Goal: Task Accomplishment & Management: Use online tool/utility

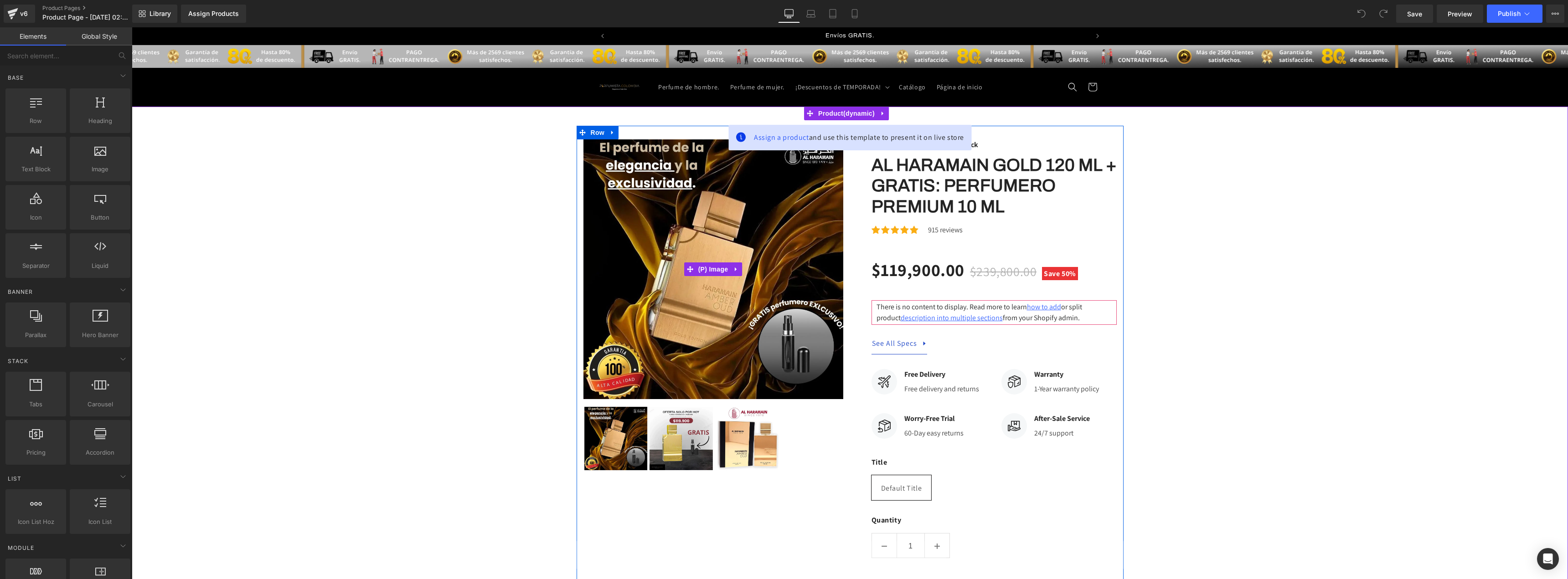
click at [701, 236] on img at bounding box center [713, 269] width 260 height 260
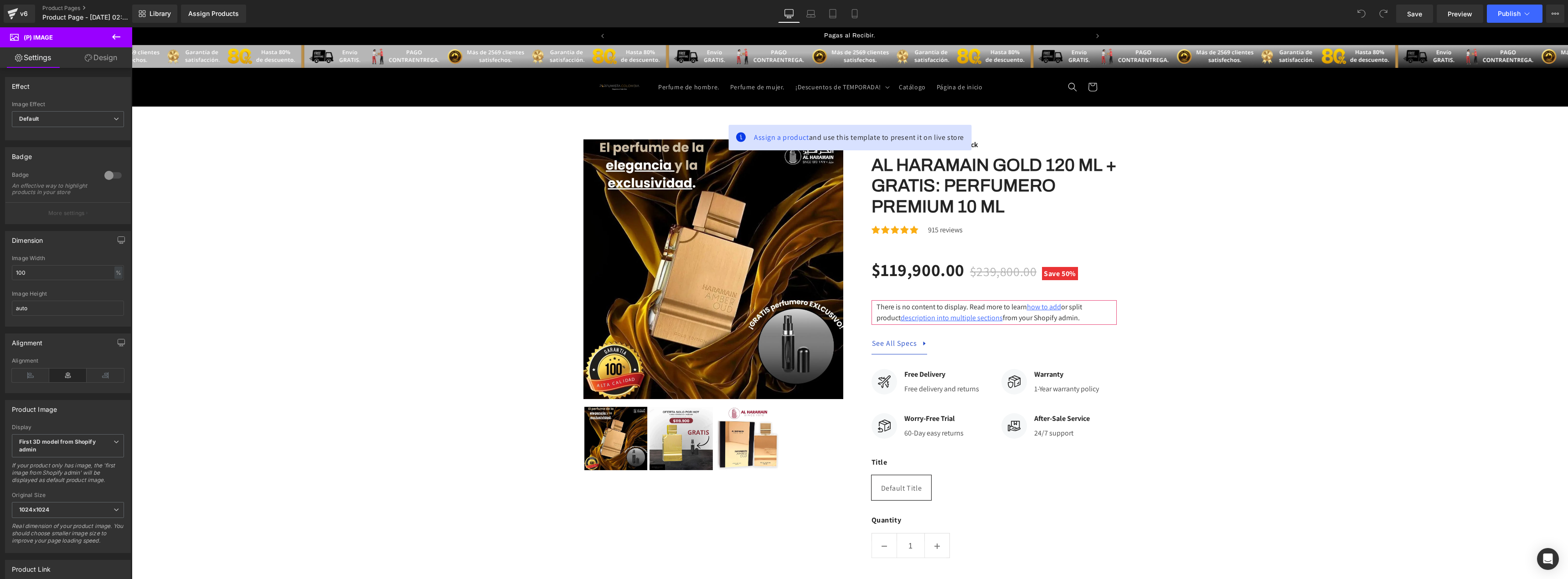
click at [114, 55] on link "Design" at bounding box center [101, 58] width 66 height 21
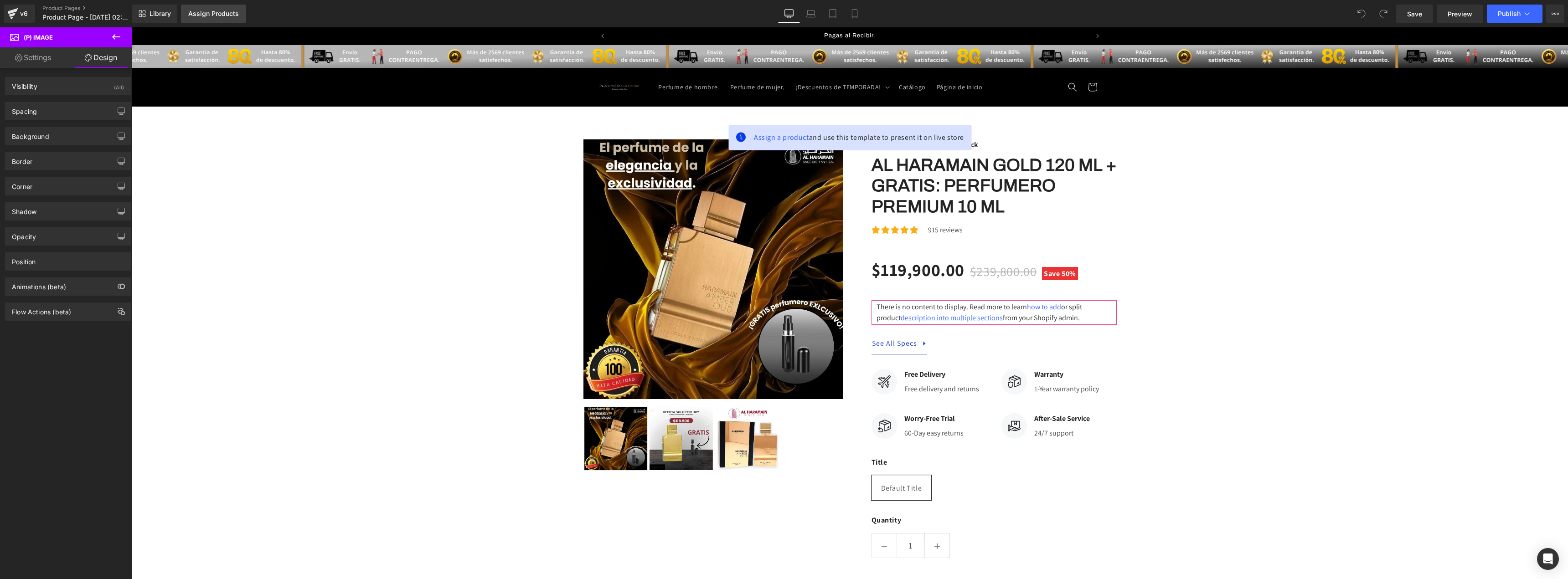
click at [225, 12] on div "Assign Products" at bounding box center [213, 13] width 51 height 7
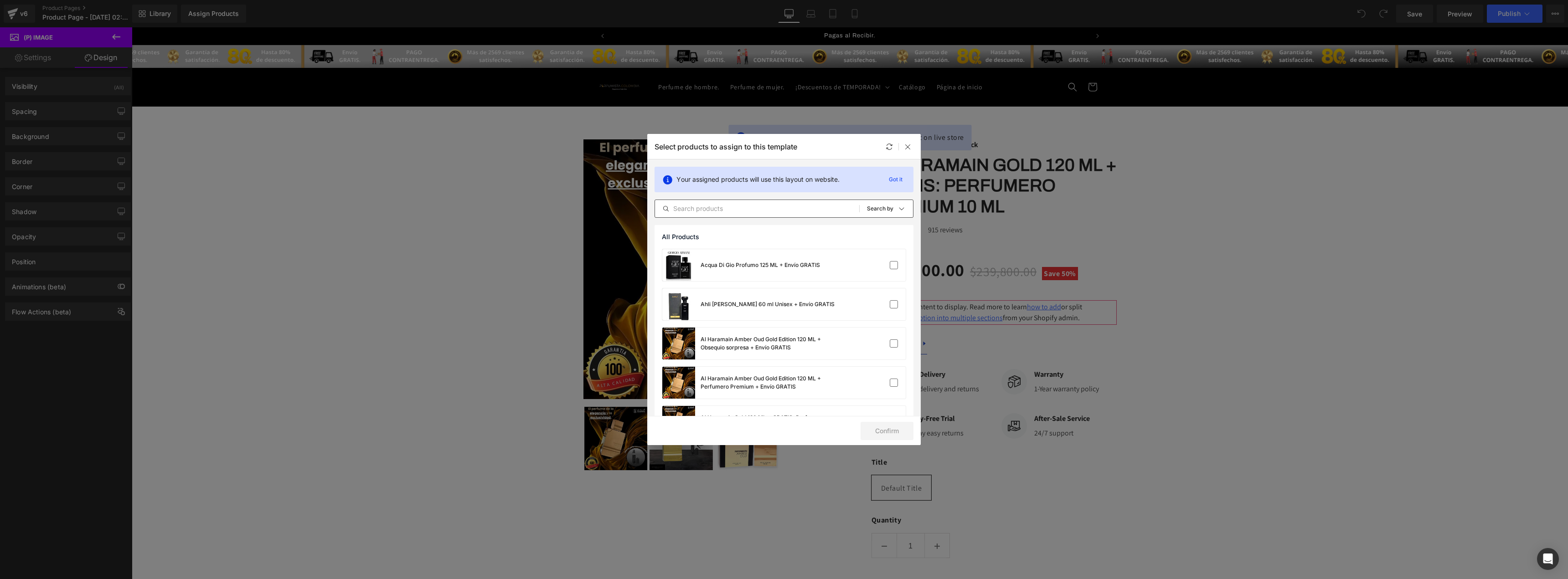
click at [783, 206] on input "text" at bounding box center [757, 209] width 204 height 11
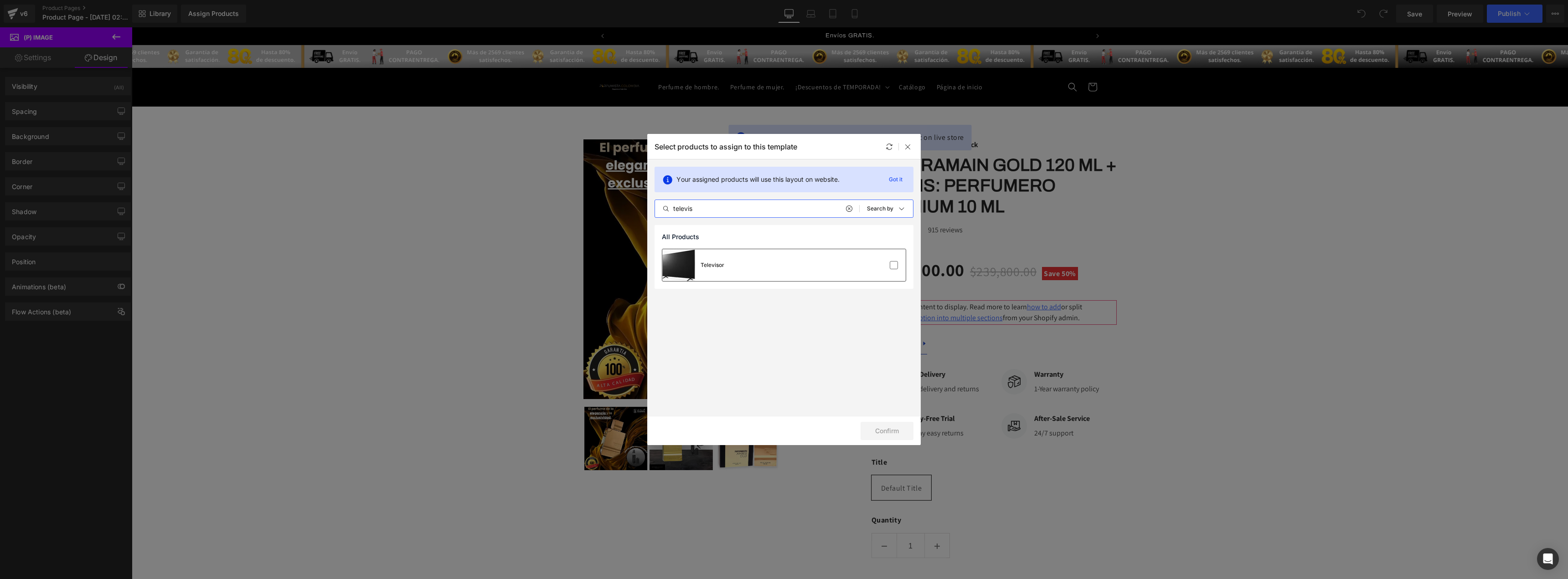
type input "televis"
click at [802, 260] on div "Televisor" at bounding box center [784, 265] width 243 height 32
click at [894, 431] on button "Confirm" at bounding box center [887, 431] width 53 height 18
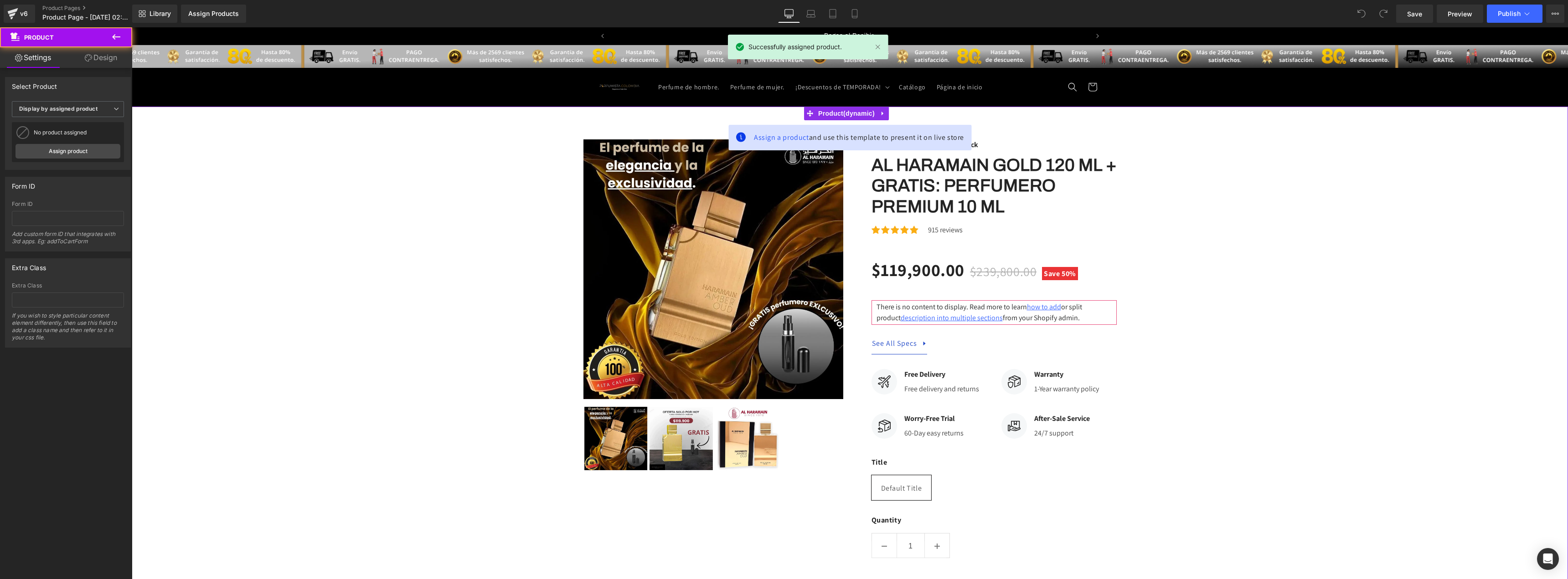
click at [908, 142] on span "Assign a product and use this template to present it on live store" at bounding box center [859, 137] width 210 height 11
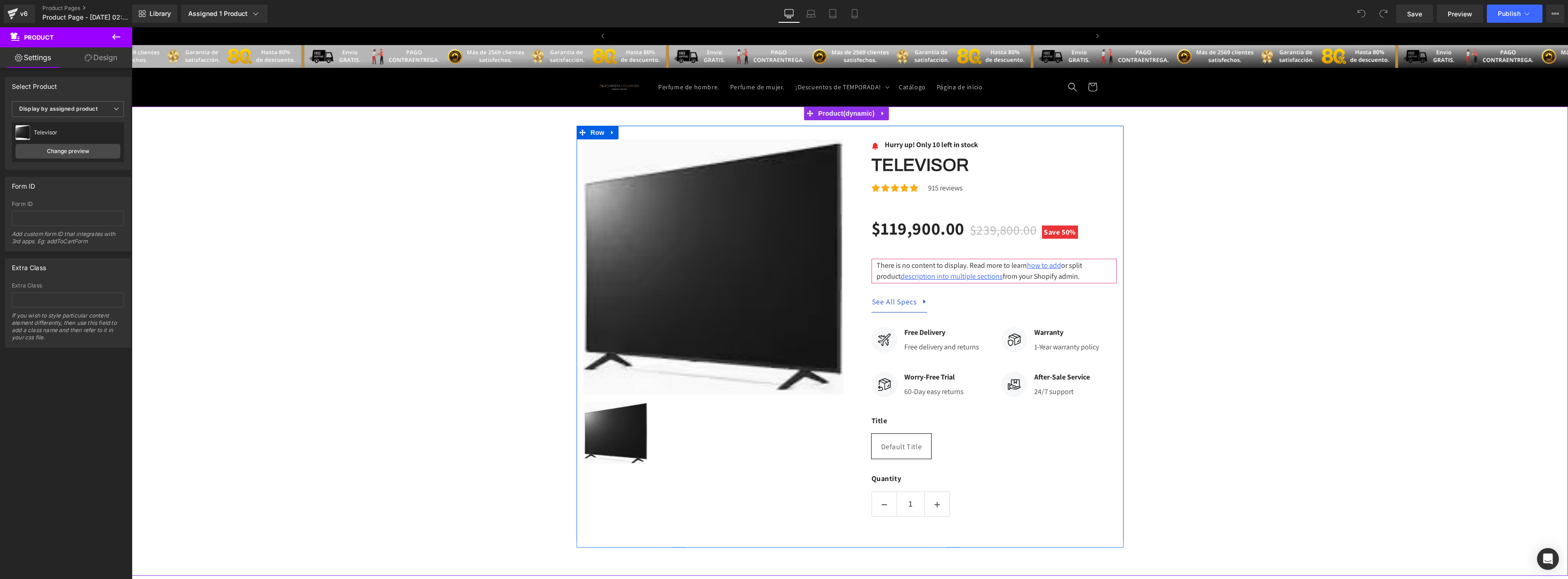
scroll to position [0, 0]
click at [436, 228] on div "Sale Off (P) Image ‹ › (P) Image List Image" at bounding box center [850, 336] width 1437 height 421
click at [1549, 15] on button "View Live Page View with current Template Save Template to Library Schedule Pub…" at bounding box center [1555, 13] width 18 height 18
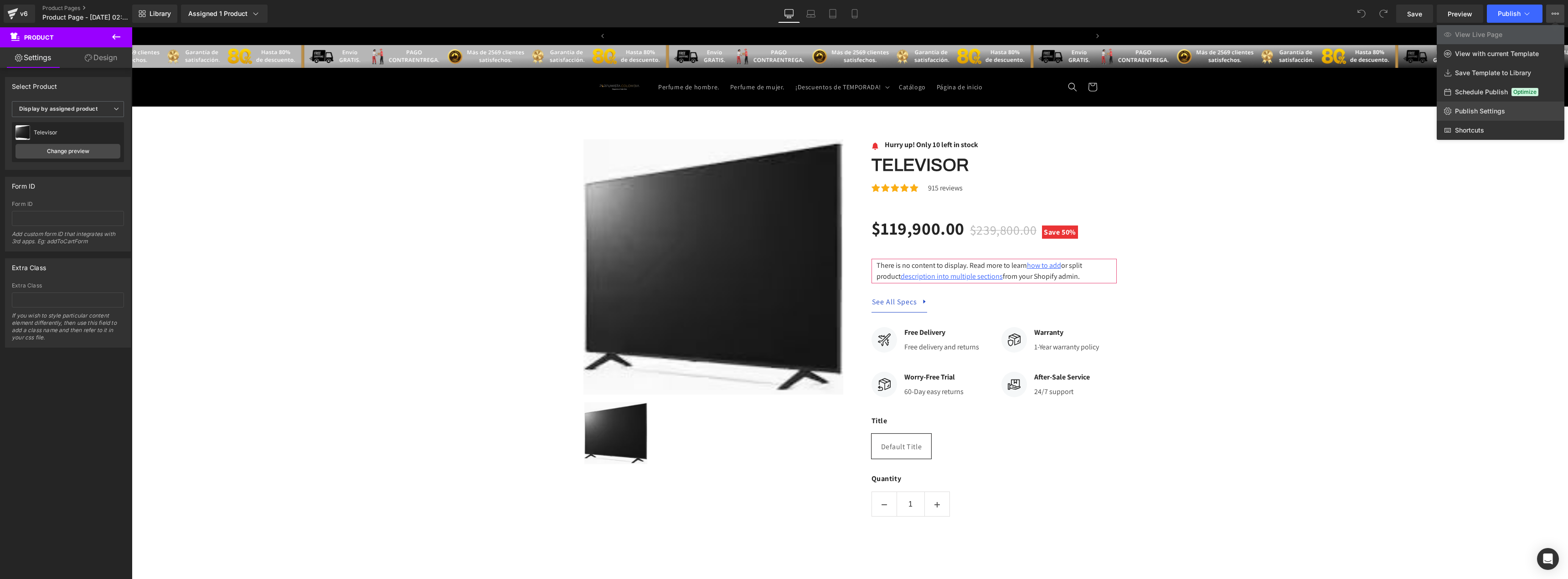
scroll to position [0, 478]
click at [1473, 112] on span "Publish Settings" at bounding box center [1480, 111] width 50 height 8
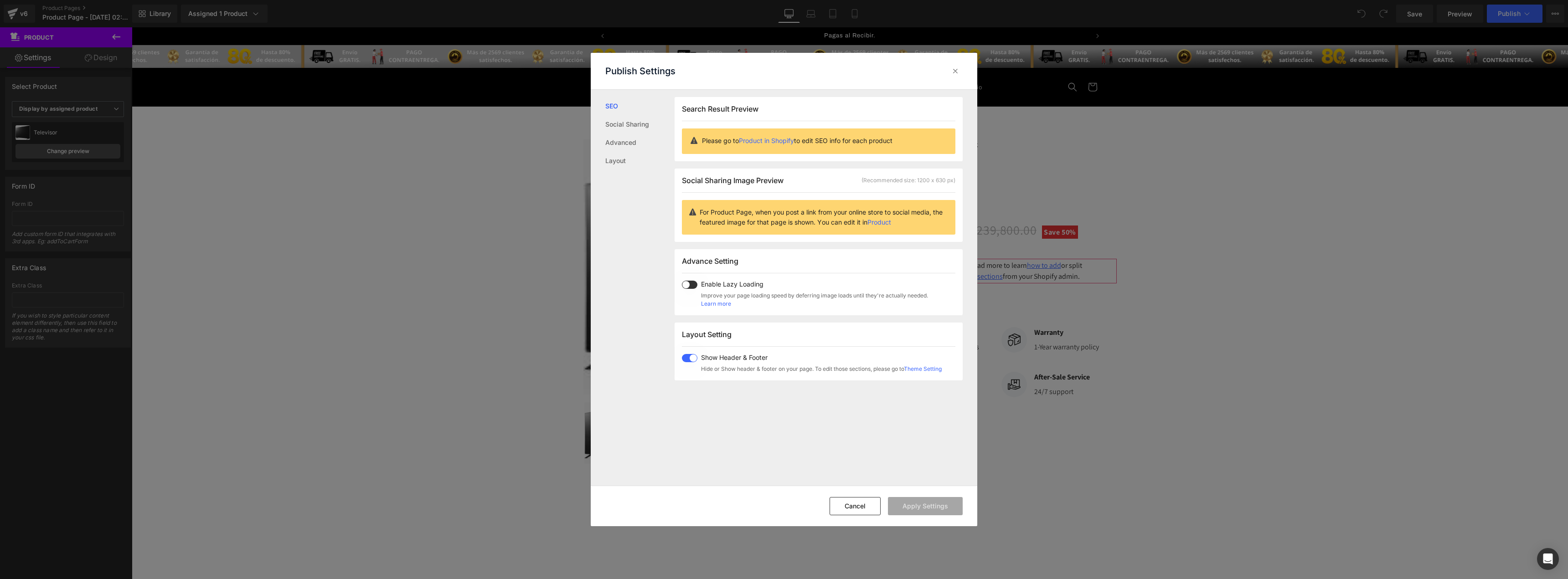
click at [691, 362] on span at bounding box center [689, 358] width 15 height 8
click at [938, 508] on button "Apply Settings" at bounding box center [925, 506] width 75 height 18
click at [959, 74] on icon at bounding box center [955, 71] width 9 height 9
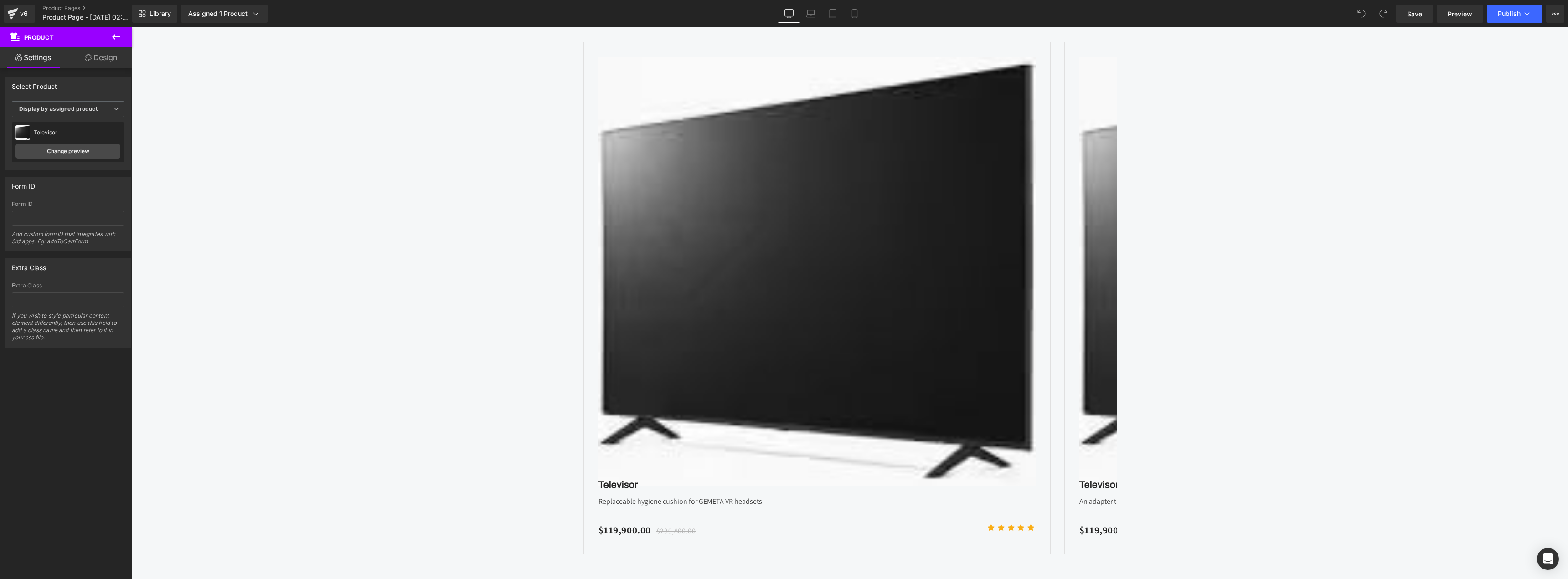
scroll to position [3006, 0]
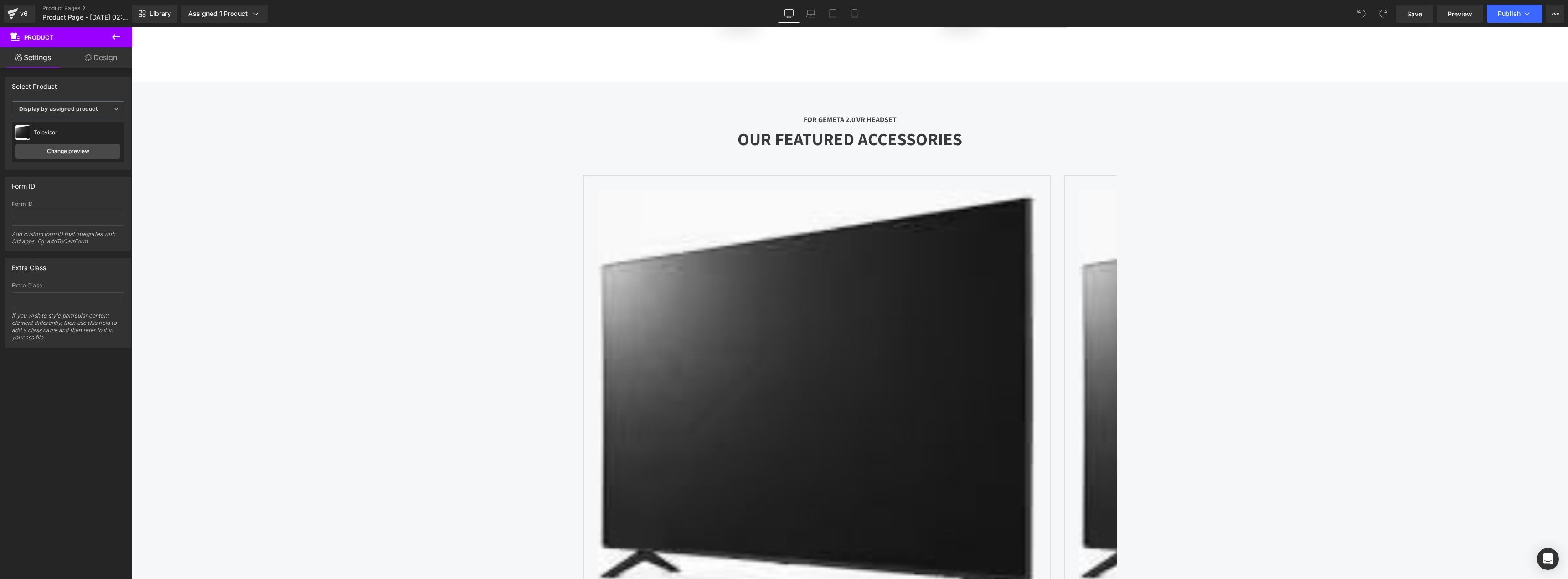
click at [852, 151] on div "OUR FEATURED ACCESSORIES" at bounding box center [850, 144] width 533 height 36
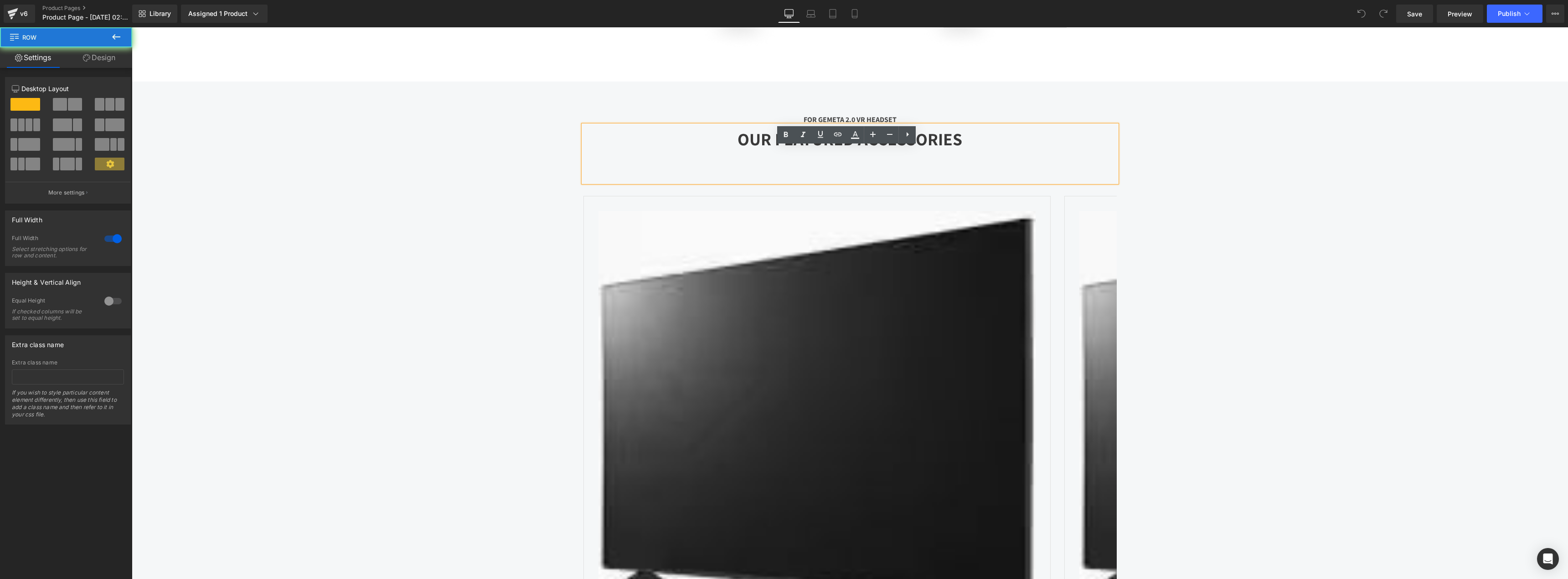
click at [926, 119] on div "FOR GEMETA 2.0 VR HEADSET Text Block OUR FEATURED ACCESSORIES Heading Sale Off …" at bounding box center [850, 411] width 1437 height 659
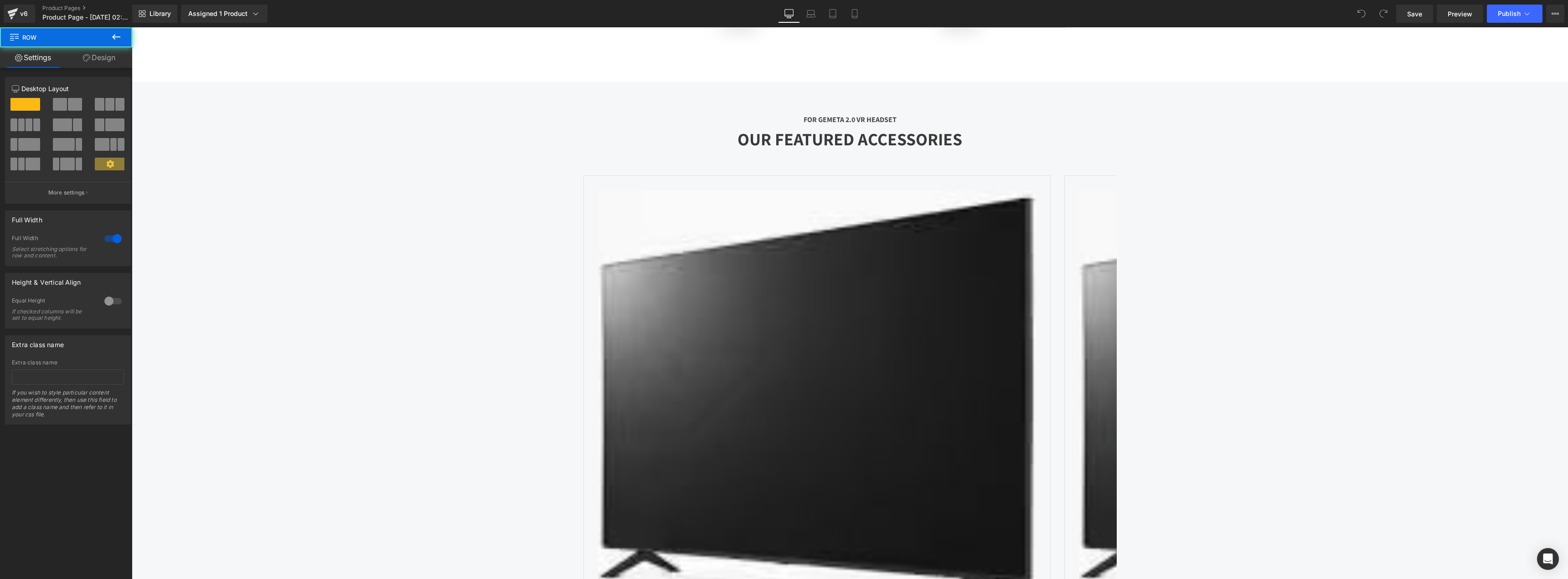
click at [929, 113] on div "FOR GEMETA 2.0 VR HEADSET Text Block OUR FEATURED ACCESSORIES Heading Sale Off …" at bounding box center [850, 401] width 1437 height 639
click at [929, 120] on div "FOR GEMETA 2.0 VR HEADSET Text Block OUR FEATURED ACCESSORIES Heading Sale Off …" at bounding box center [850, 401] width 1437 height 639
click at [877, 116] on div "FOR GEMETA 2.0 VR HEADSET Text Block OUR FEATURED ACCESSORIES Heading Sale Off …" at bounding box center [850, 401] width 1437 height 639
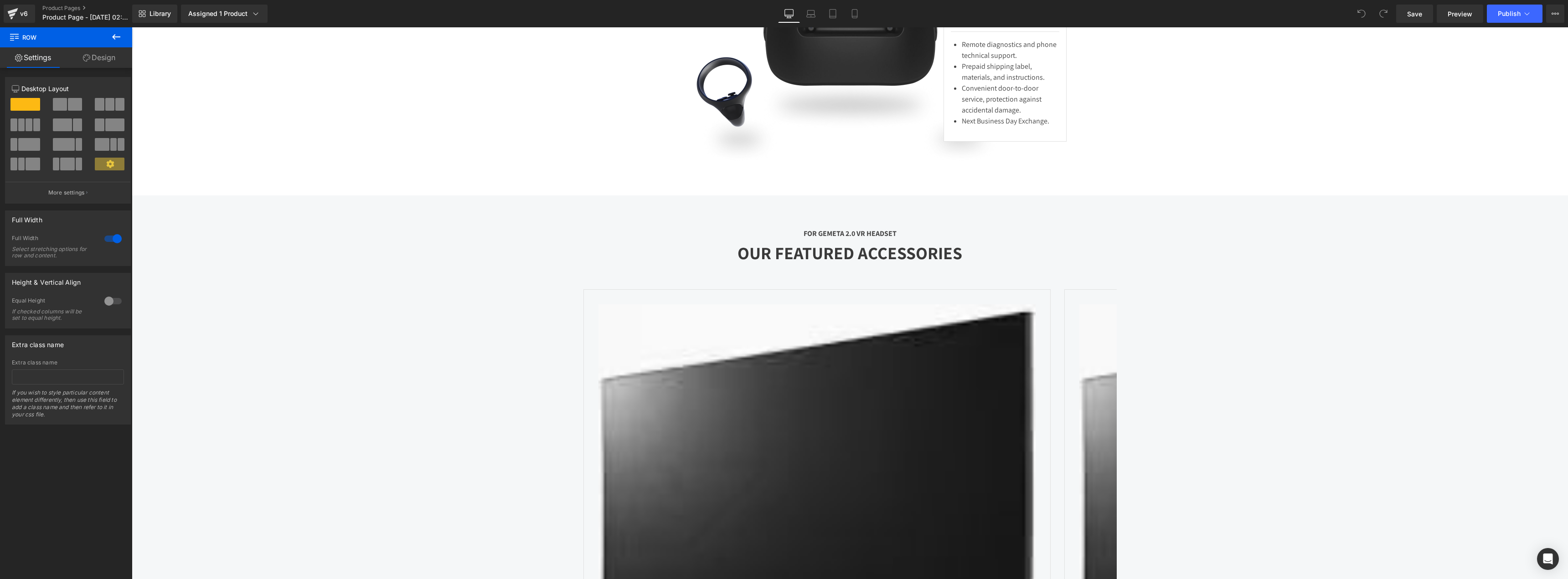
scroll to position [2869, 0]
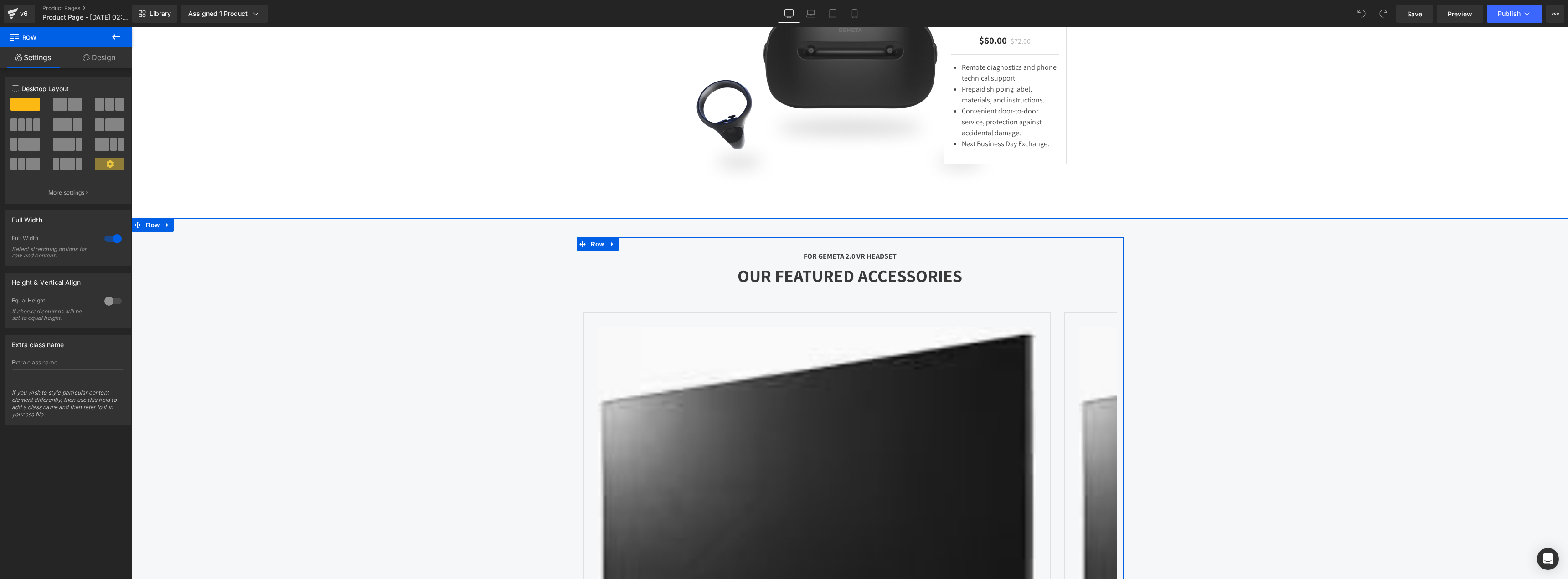
click at [885, 272] on div "FOR GEMETA 2.0 VR HEADSET Text Block OUR FEATURED ACCESSORIES Heading Sale Off …" at bounding box center [850, 547] width 547 height 620
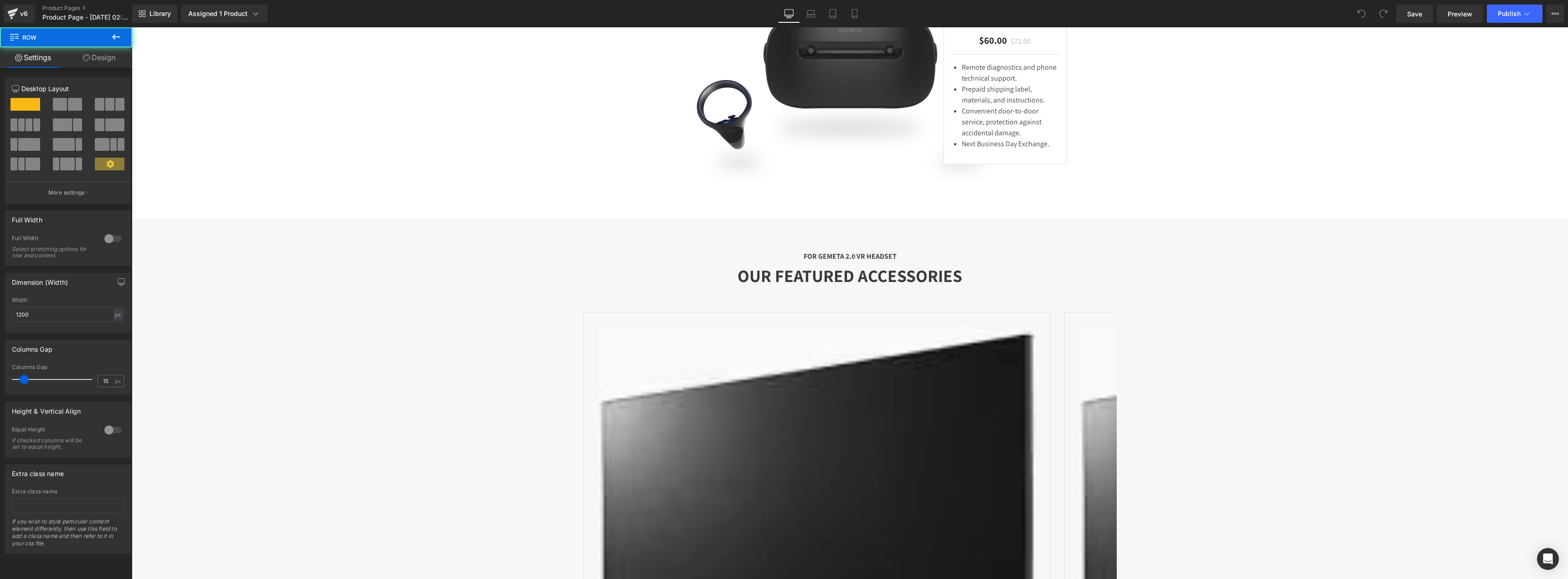
scroll to position [0, 0]
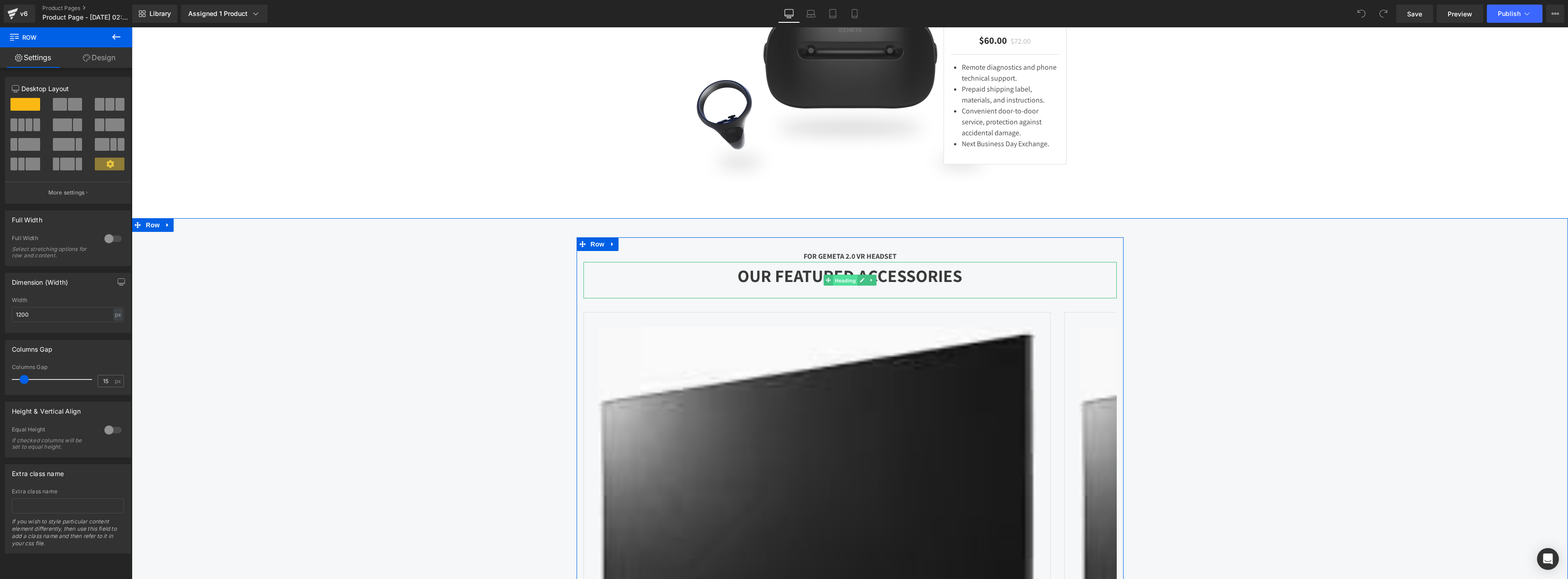
click at [833, 286] on span "Heading" at bounding box center [845, 280] width 24 height 11
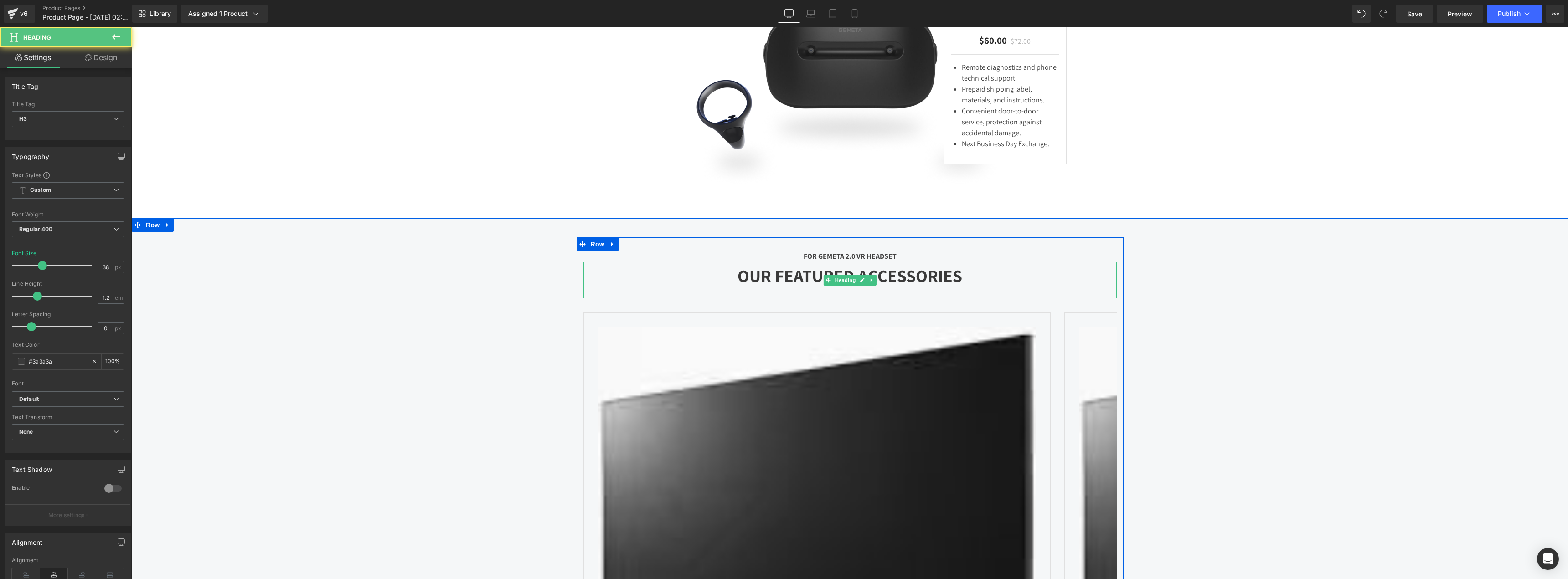
click at [751, 298] on div "OUR FEATURED ACCESSORIES" at bounding box center [850, 280] width 533 height 36
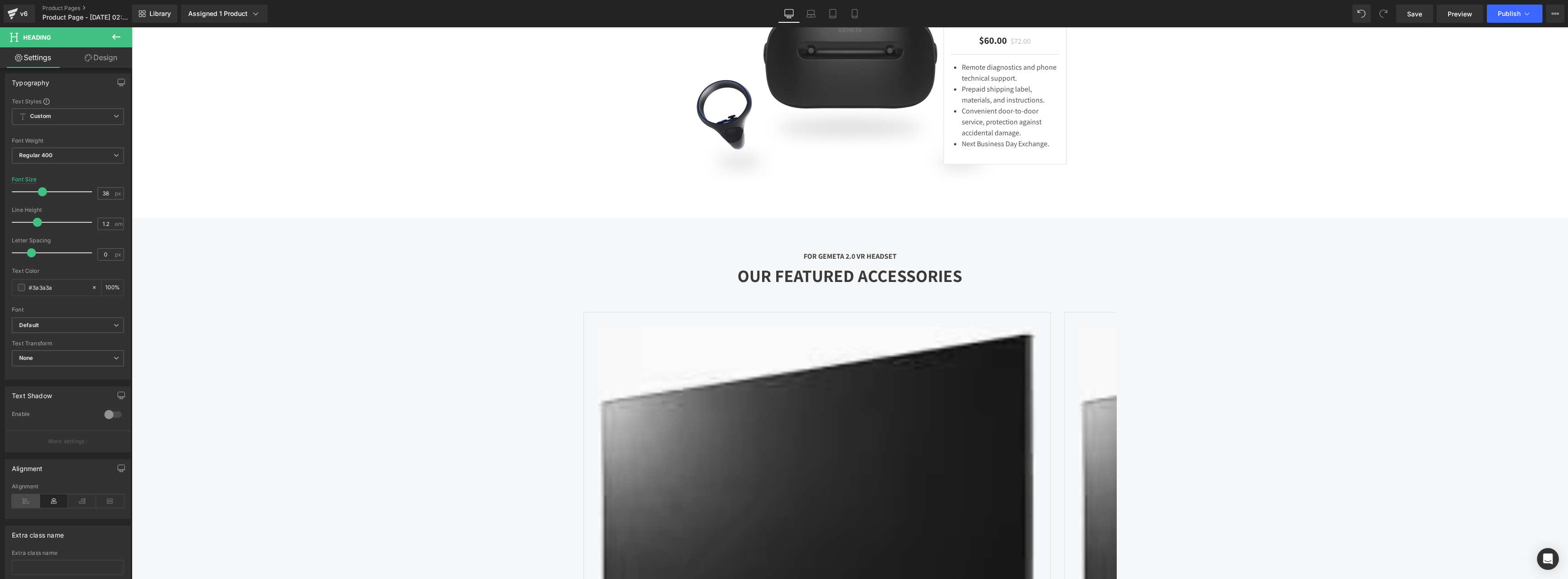
scroll to position [135, 0]
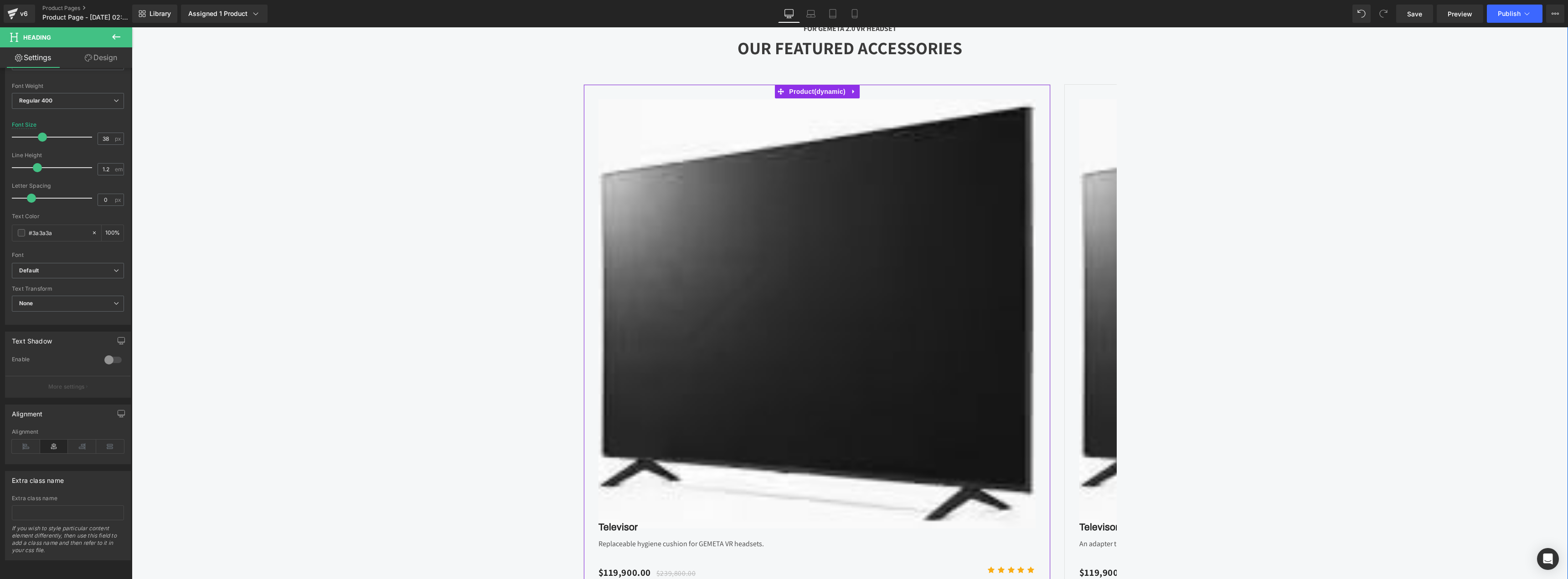
click at [844, 345] on img at bounding box center [817, 313] width 437 height 429
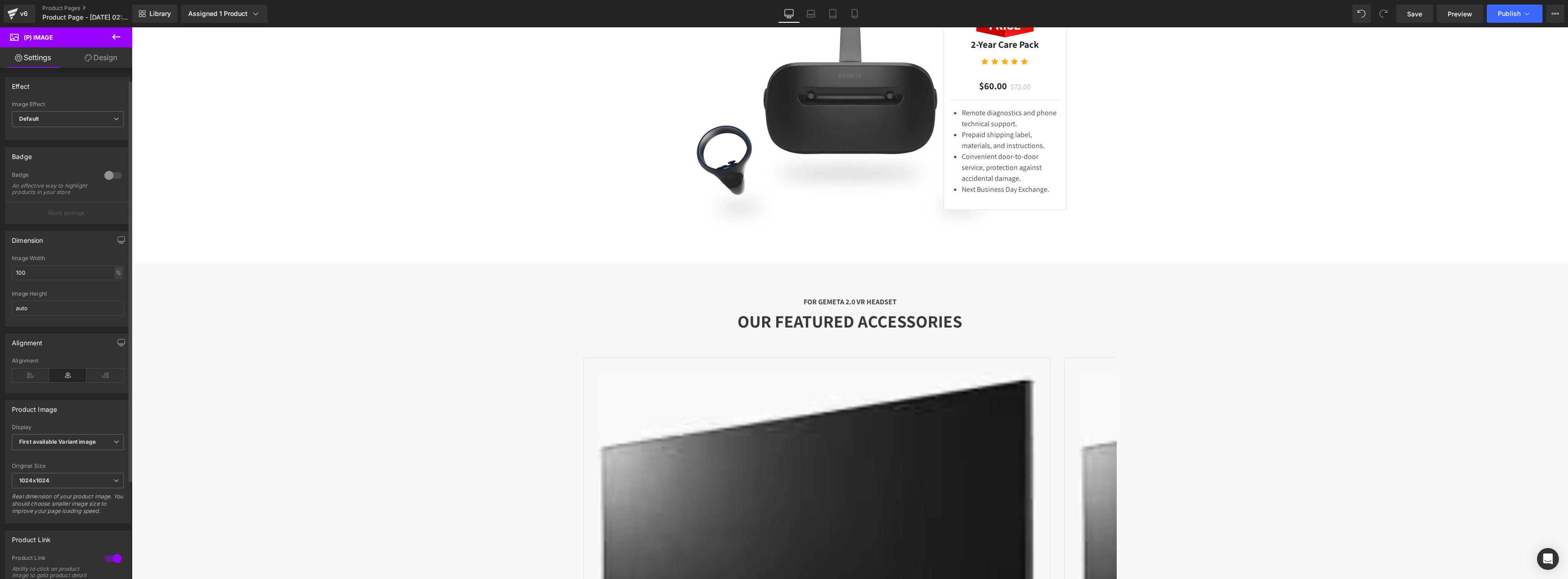
scroll to position [141, 0]
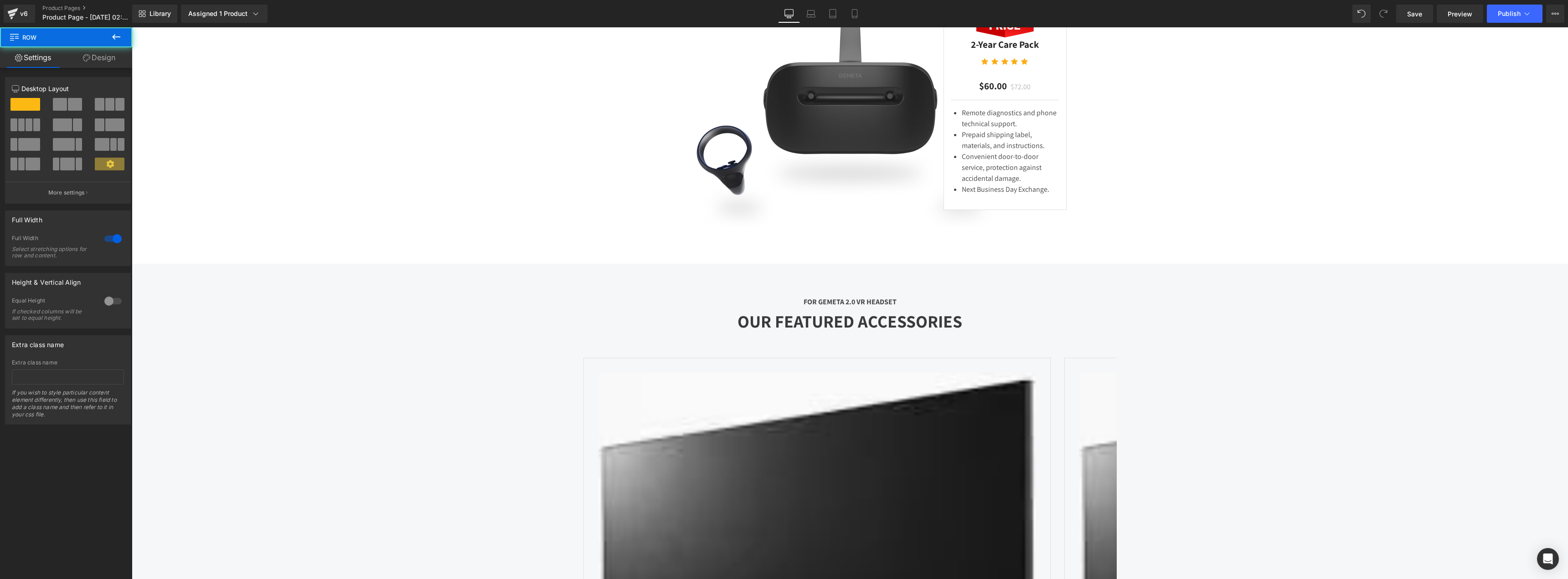
click at [628, 299] on div "FOR GEMETA 2.0 VR HEADSET Text Block OUR FEATURED ACCESSORIES Heading Sale Off …" at bounding box center [850, 583] width 1437 height 639
click at [553, 302] on div "FOR GEMETA 2.0 VR HEADSET Text Block OUR FEATURED ACCESSORIES Heading Sale Off …" at bounding box center [850, 583] width 1437 height 639
click at [164, 277] on link at bounding box center [167, 271] width 12 height 13
click at [188, 274] on icon at bounding box center [191, 271] width 6 height 6
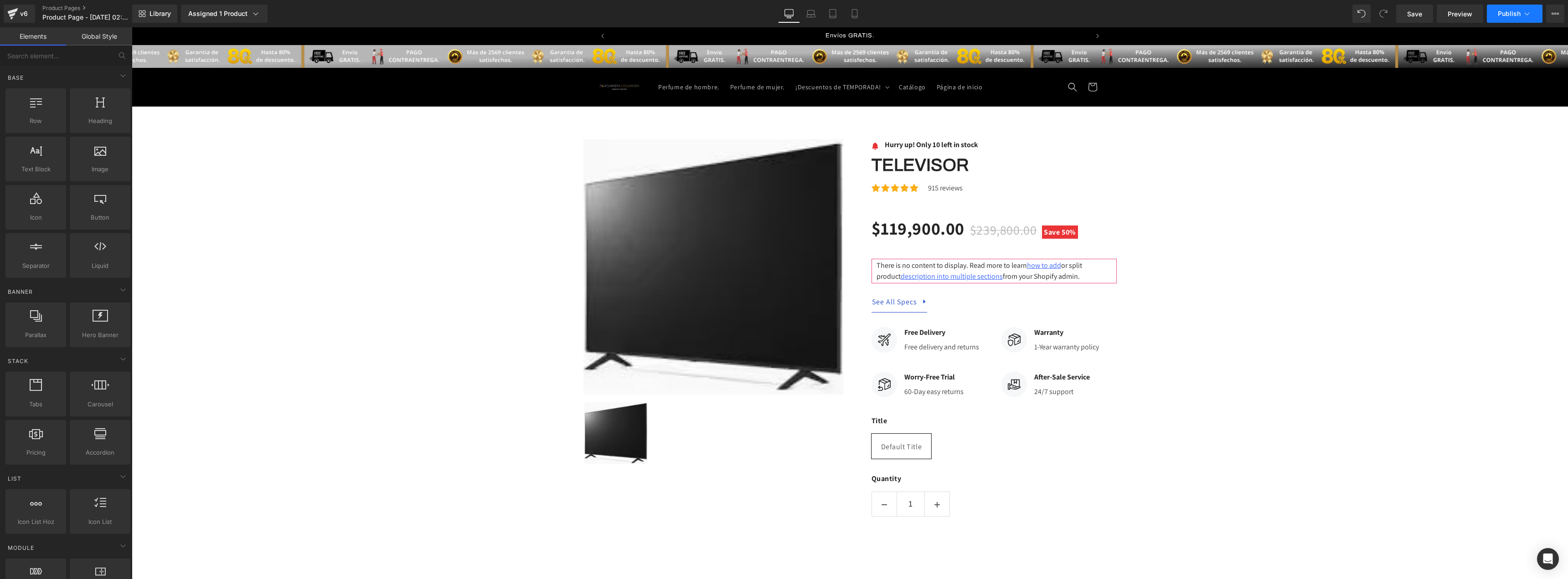
click at [1518, 14] on span "Publish" at bounding box center [1509, 13] width 23 height 7
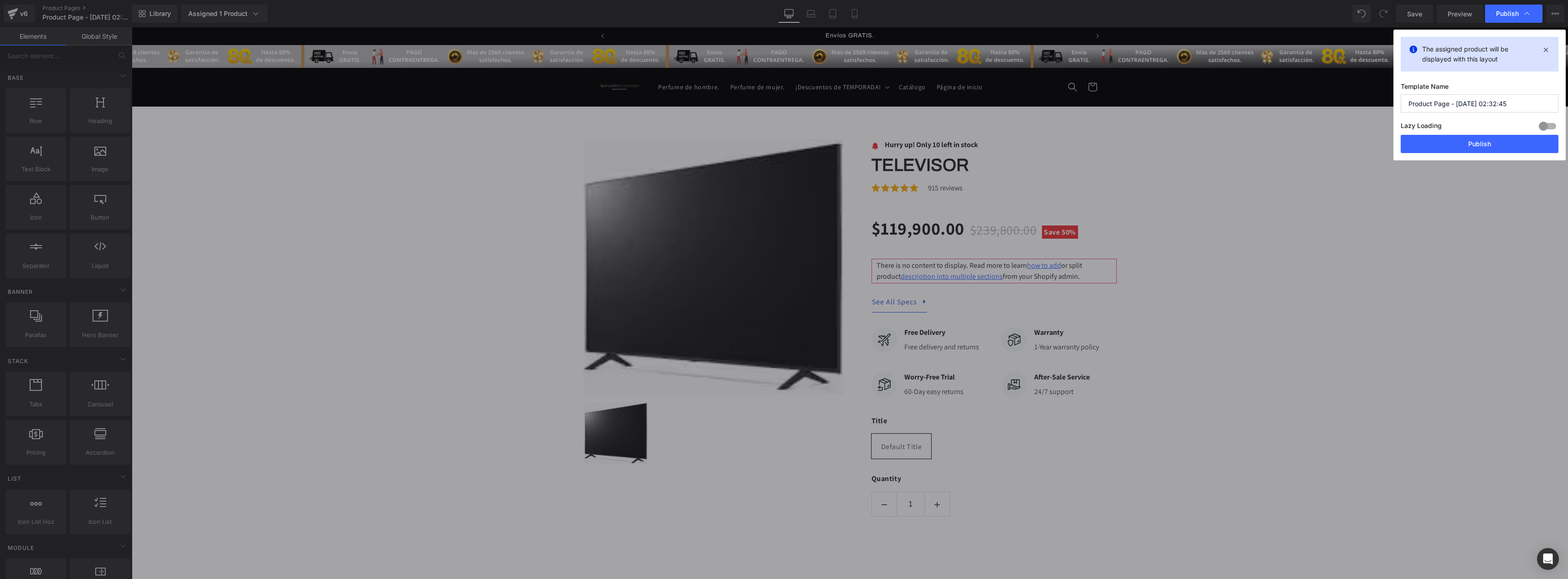
click at [1503, 101] on input "Product Page - [DATE] 02:32:45" at bounding box center [1479, 103] width 158 height 18
type input "17/08 white televisor"
click at [1483, 145] on button "Publish" at bounding box center [1479, 144] width 158 height 18
